Goal: Task Accomplishment & Management: Manage account settings

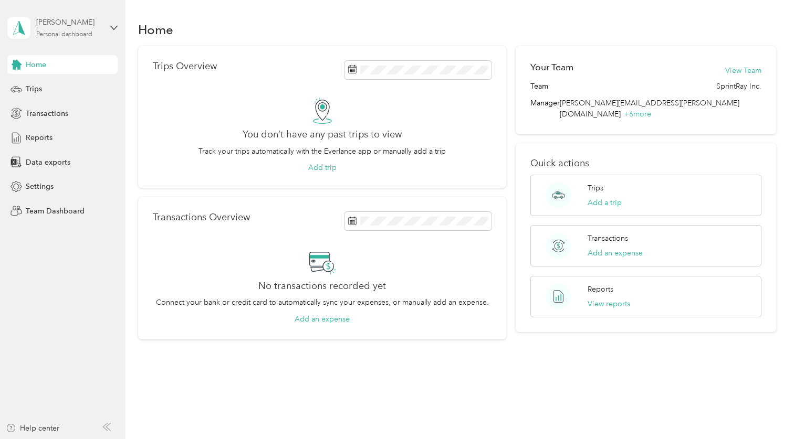
click at [81, 37] on div "Personal dashboard" at bounding box center [64, 35] width 56 height 6
click at [67, 90] on div "Team dashboard" at bounding box center [45, 86] width 56 height 11
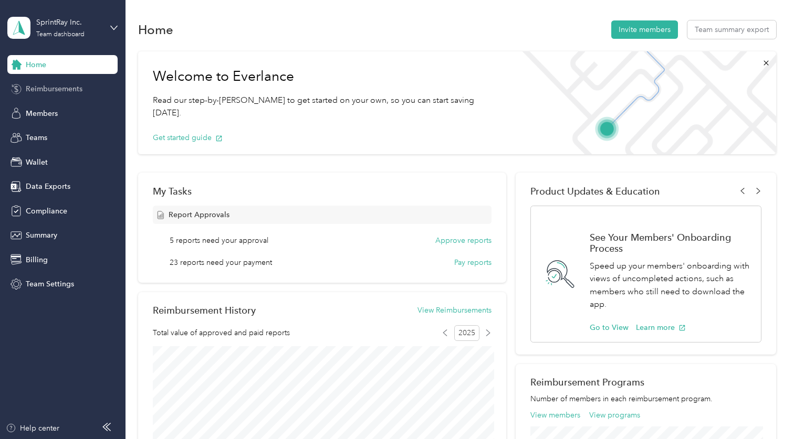
click at [66, 90] on span "Reimbursements" at bounding box center [54, 88] width 57 height 11
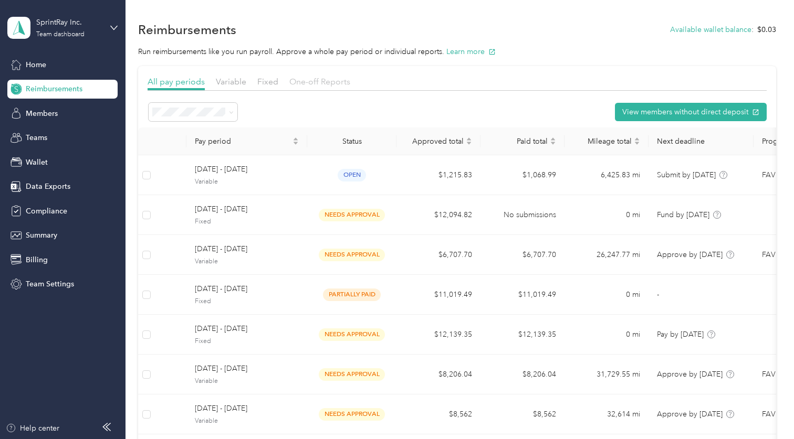
click at [328, 82] on span "One-off Reports" at bounding box center [319, 82] width 61 height 10
